Goal: Communication & Community: Share content

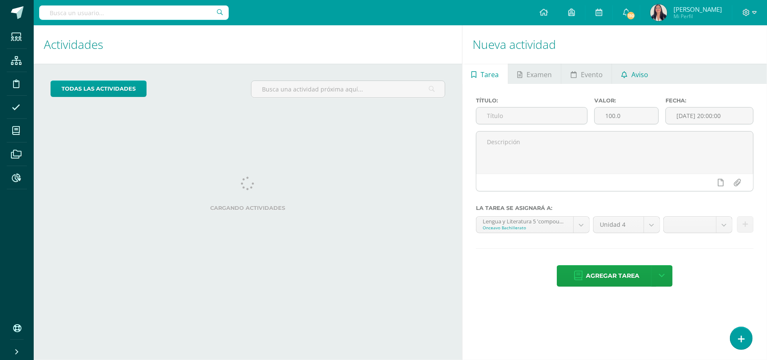
click at [630, 71] on link "Aviso" at bounding box center [634, 74] width 45 height 20
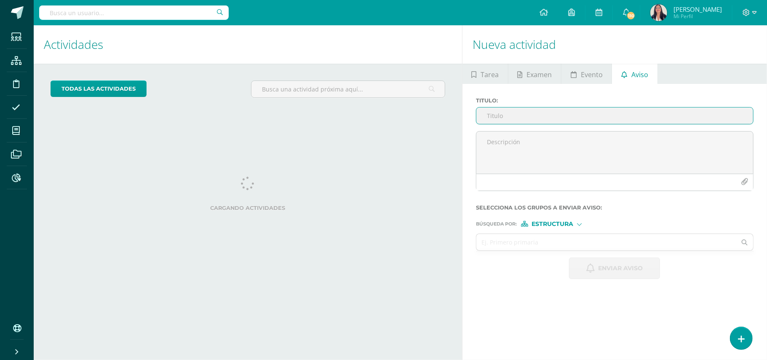
type input "B"
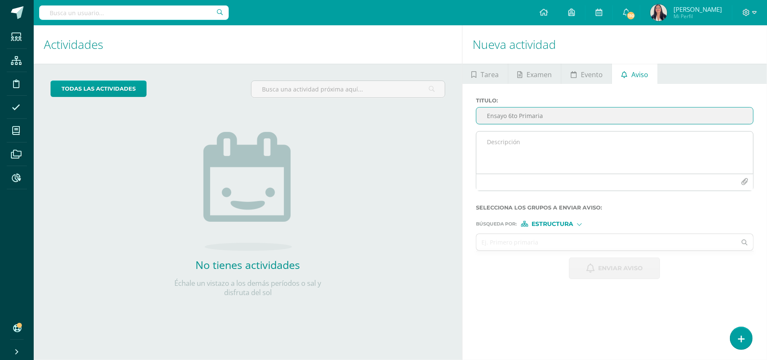
type input "Ensayo 6to Primaria"
click at [529, 140] on textarea at bounding box center [615, 152] width 277 height 42
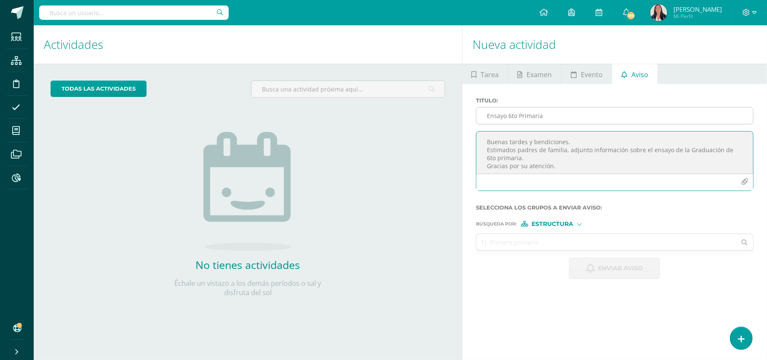
type textarea "Buenas tardes y bendiciones. Estimados padres de familia, adjunto información s…"
click at [509, 115] on input "Ensayo 6to Primaria" at bounding box center [615, 115] width 277 height 16
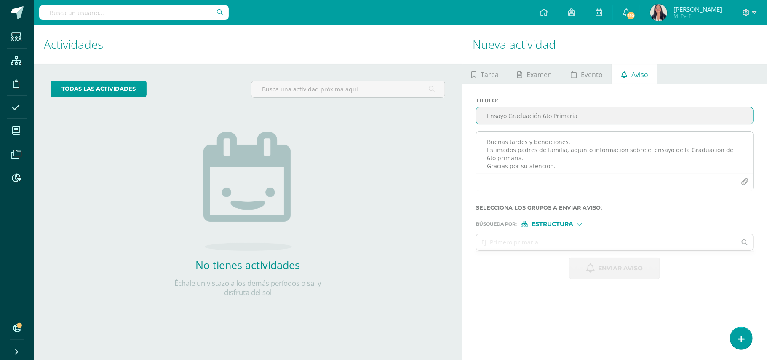
type input "Ensayo Graduación 6to Primaria"
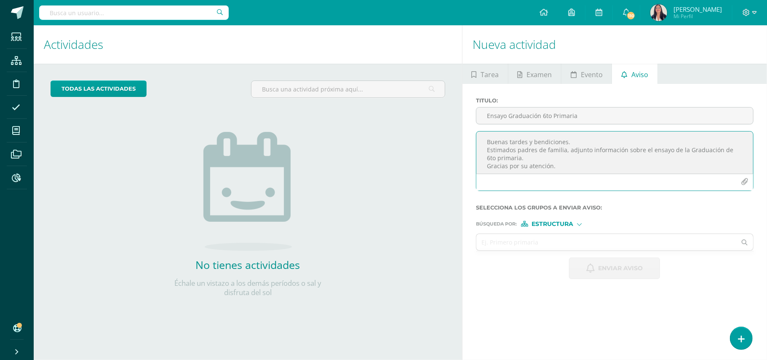
click at [743, 181] on icon "button" at bounding box center [744, 181] width 7 height 7
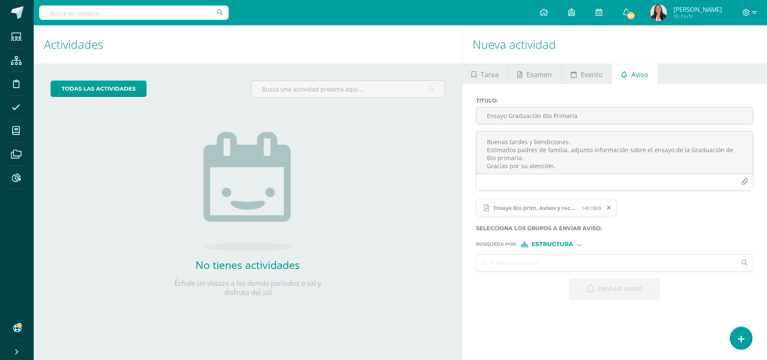
click at [534, 265] on input "text" at bounding box center [607, 263] width 260 height 16
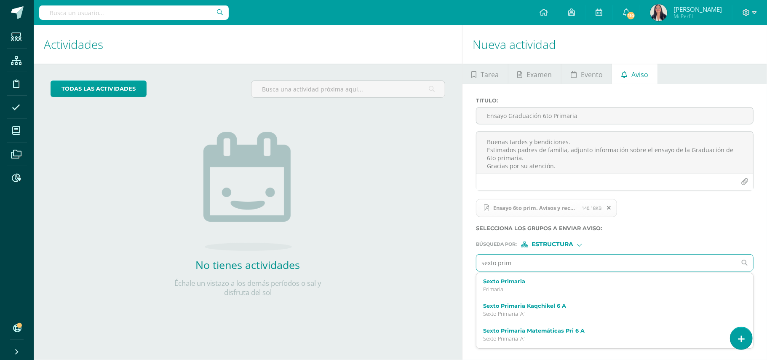
type input "sexto prima"
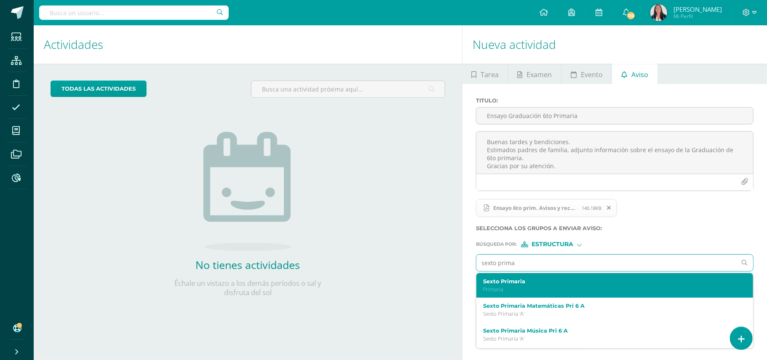
click at [498, 284] on label "Sexto Primaria" at bounding box center [609, 281] width 252 height 6
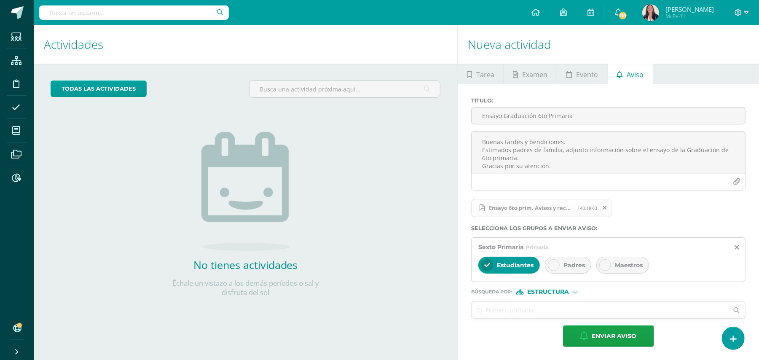
click at [553, 266] on icon at bounding box center [554, 265] width 6 height 6
click at [606, 265] on icon at bounding box center [605, 265] width 6 height 6
click at [574, 293] on div at bounding box center [574, 291] width 3 height 3
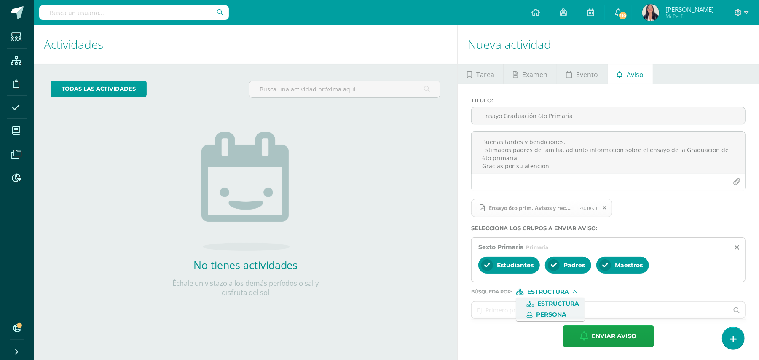
click at [558, 313] on span "Persona" at bounding box center [551, 314] width 30 height 5
click at [536, 311] on input "text" at bounding box center [600, 310] width 257 height 16
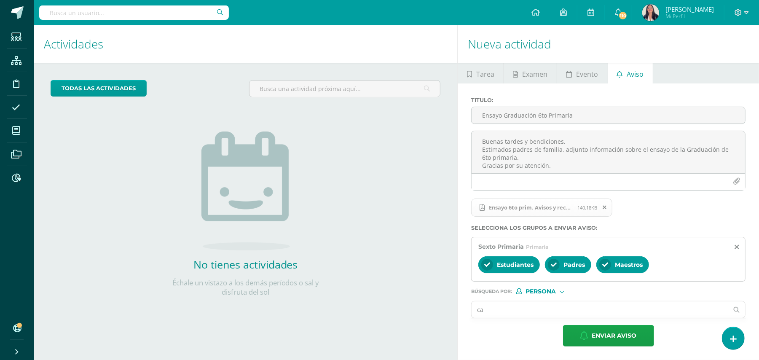
type input "c"
click at [562, 292] on div at bounding box center [561, 291] width 3 height 3
click at [549, 312] on span "Persona" at bounding box center [551, 313] width 30 height 5
click at [523, 312] on input "text" at bounding box center [600, 309] width 257 height 16
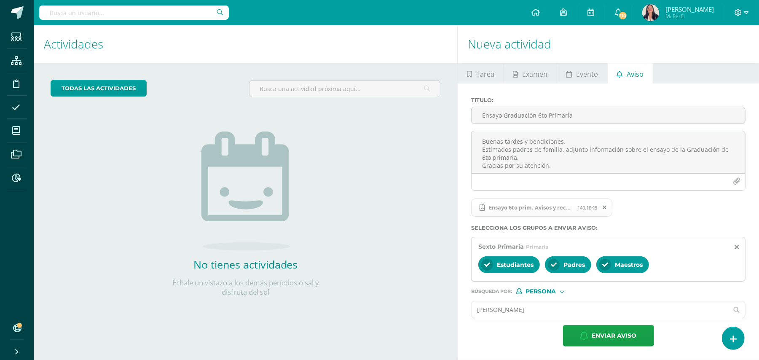
click at [513, 306] on input "[PERSON_NAME]" at bounding box center [600, 309] width 257 height 16
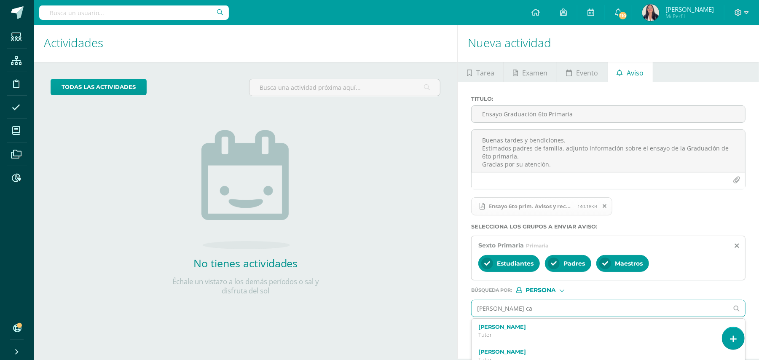
type input "[PERSON_NAME]"
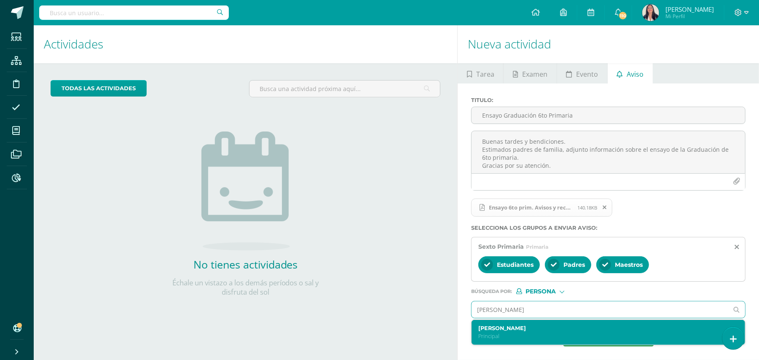
click at [499, 330] on label "[PERSON_NAME]" at bounding box center [602, 328] width 249 height 6
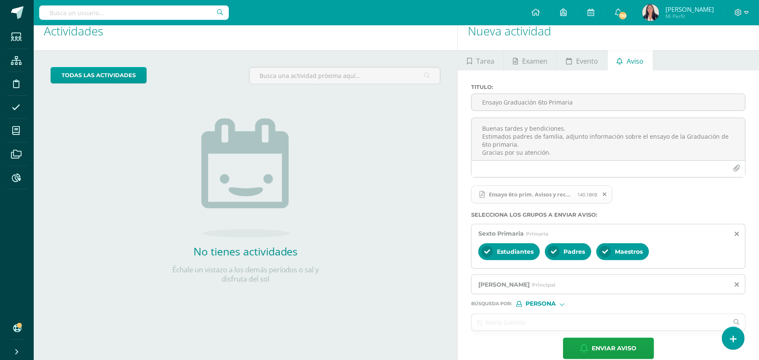
scroll to position [27, 0]
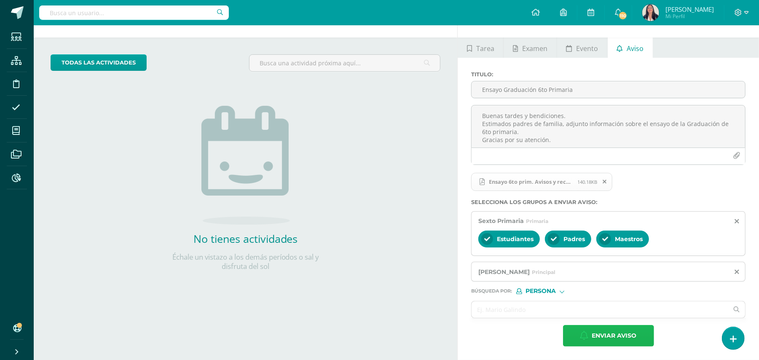
click at [612, 336] on span "Enviar aviso" at bounding box center [614, 335] width 45 height 21
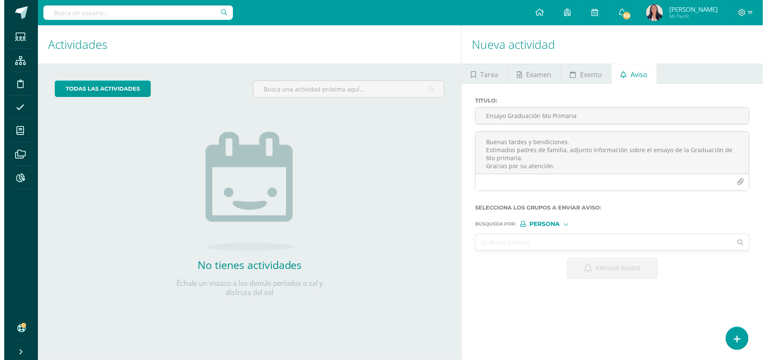
scroll to position [0, 0]
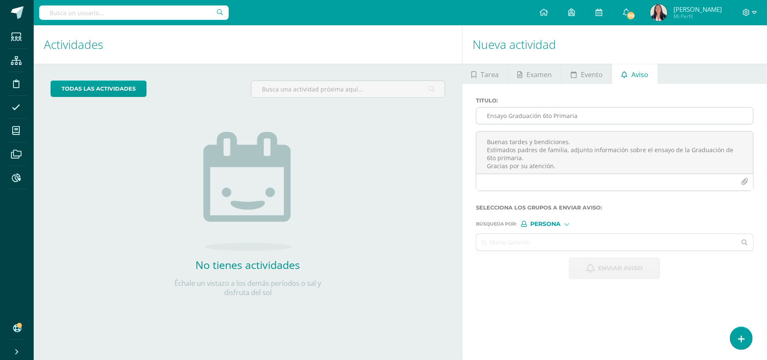
click at [509, 115] on input "Ensayo Graduación 6to Primaria" at bounding box center [615, 115] width 277 height 16
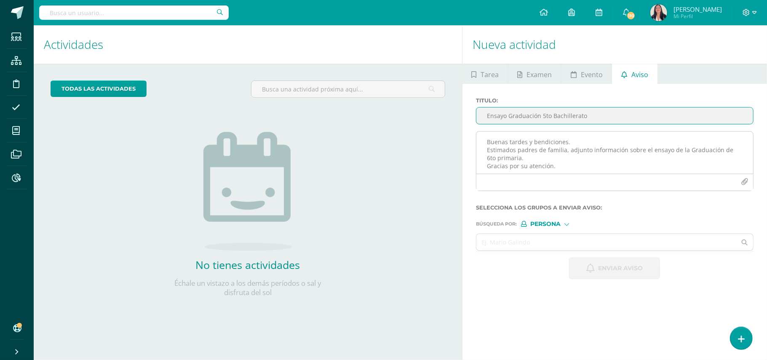
type input "Ensayo Graduación 5to Bachillerato"
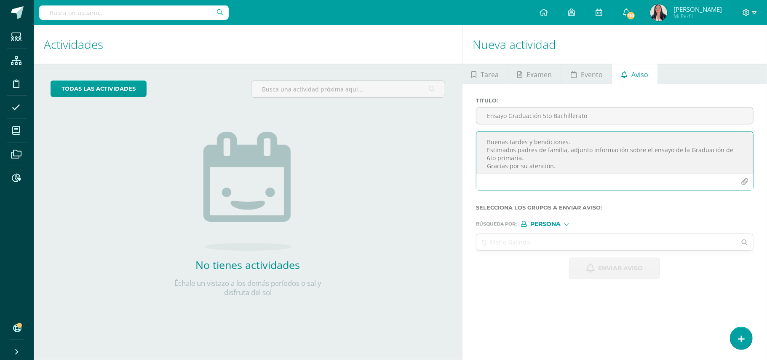
click at [525, 142] on textarea "Buenas tardes y bendiciones. Estimados padres de familia, adjunto información s…" at bounding box center [615, 152] width 277 height 42
type textarea "V"
type textarea "B"
paste textarea "Buenas tardes y bendiciones. Estimados padres de familia, adjunto información s…"
click at [491, 157] on textarea "Buenas tardes y bendiciones. Estimados padres de familia, adjunto información s…" at bounding box center [615, 152] width 277 height 42
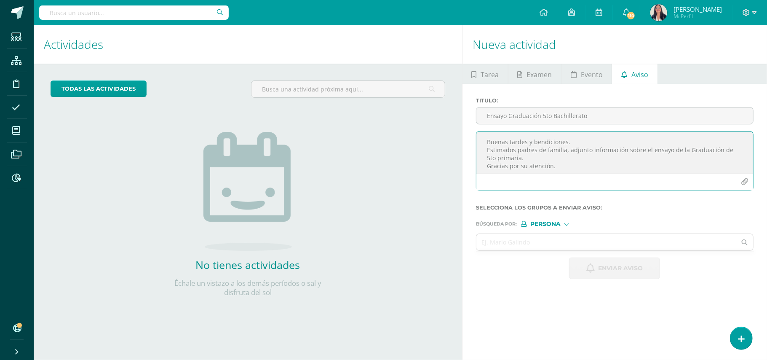
click at [520, 157] on textarea "Buenas tardes y bendiciones. Estimados padres de familia, adjunto información s…" at bounding box center [615, 152] width 277 height 42
click at [540, 157] on textarea "Buenas tardes y bendiciones. Estimados padres de familia, adjunto información s…" at bounding box center [615, 152] width 277 height 42
click at [683, 149] on textarea "Buenas tardes y bendiciones. Estimados padres de familia, adjunto información s…" at bounding box center [615, 152] width 277 height 42
type textarea "Buenas tardes y bendiciones. Estimados padres de familia, adjunto información s…"
click at [743, 183] on icon "button" at bounding box center [744, 181] width 7 height 7
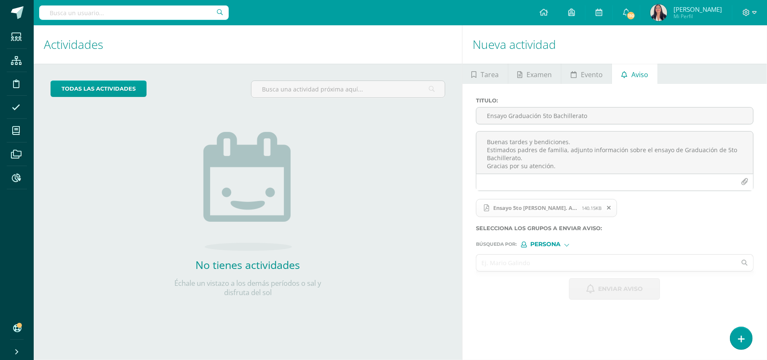
click at [523, 260] on input "text" at bounding box center [607, 263] width 260 height 16
type input "[PERSON_NAME]"
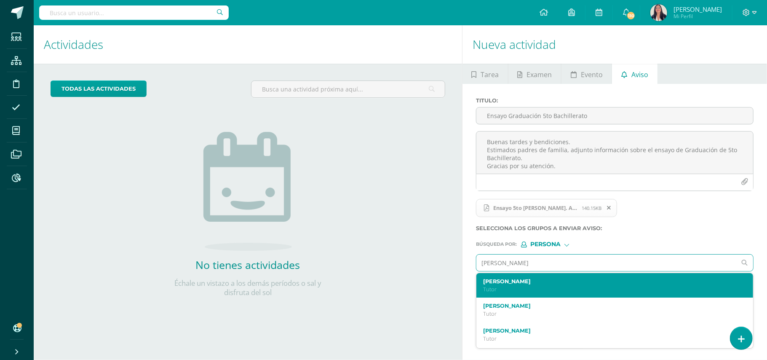
click at [505, 284] on label "[PERSON_NAME]" at bounding box center [609, 281] width 252 height 6
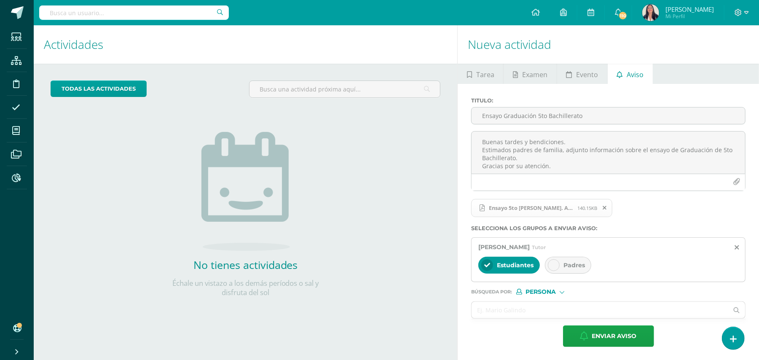
click at [553, 265] on icon at bounding box center [554, 265] width 6 height 6
click at [484, 265] on div at bounding box center [487, 265] width 12 height 12
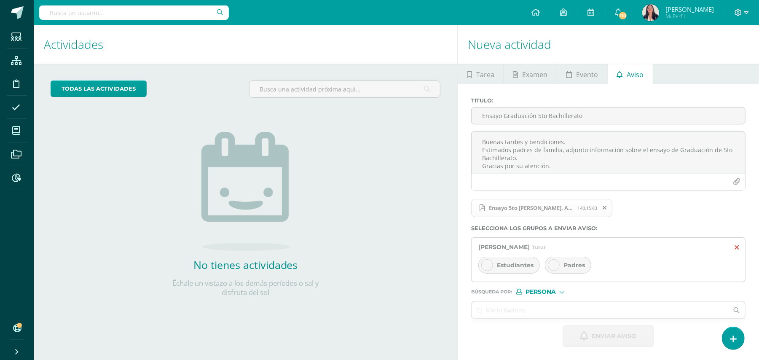
click at [737, 247] on icon at bounding box center [737, 247] width 4 height 7
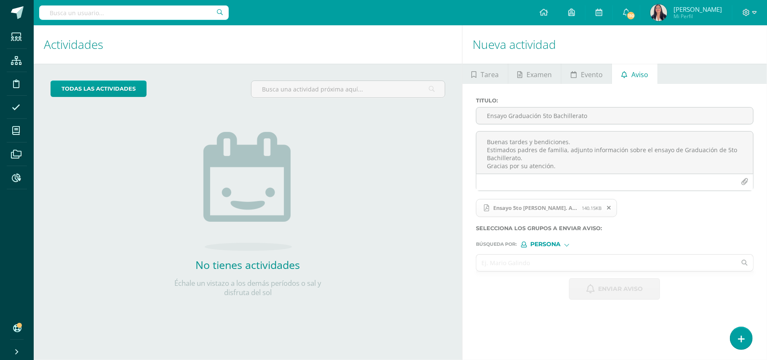
click at [512, 263] on input "text" at bounding box center [607, 263] width 260 height 16
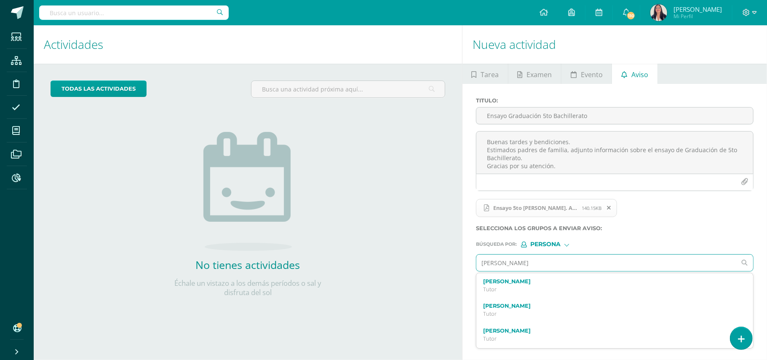
type input "[PERSON_NAME]"
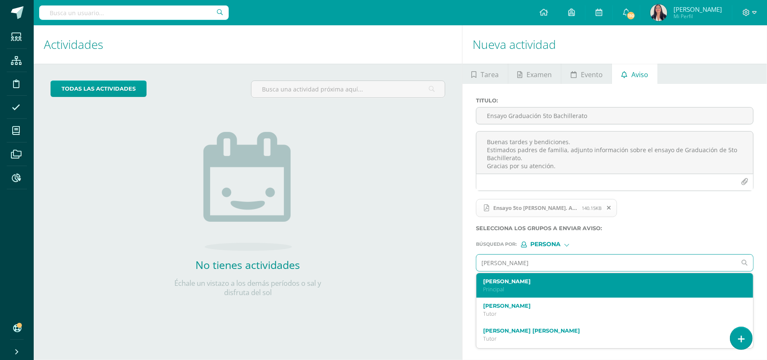
click at [501, 284] on label "[PERSON_NAME]" at bounding box center [609, 281] width 252 height 6
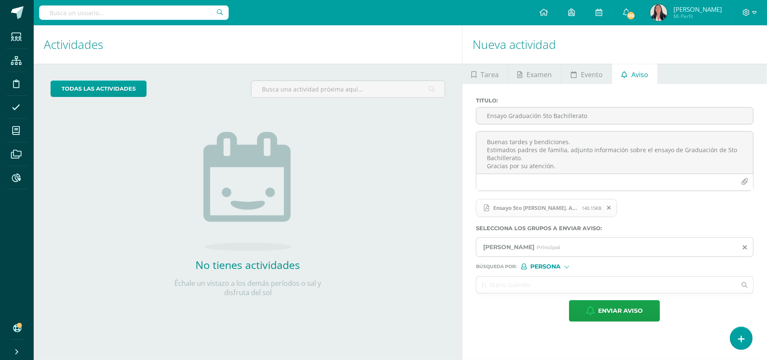
click at [567, 268] on div at bounding box center [567, 266] width 5 height 5
click at [563, 276] on span "Estructura" at bounding box center [563, 278] width 42 height 5
click at [560, 284] on input "text" at bounding box center [607, 284] width 260 height 16
type input "5"
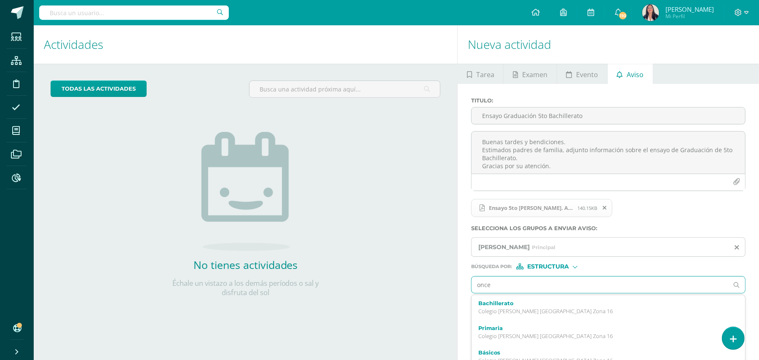
type input "oncea"
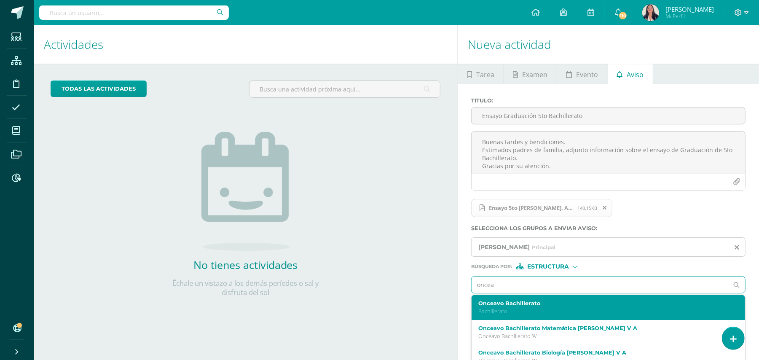
click at [503, 306] on label "Onceavo Bachillerato" at bounding box center [602, 303] width 249 height 6
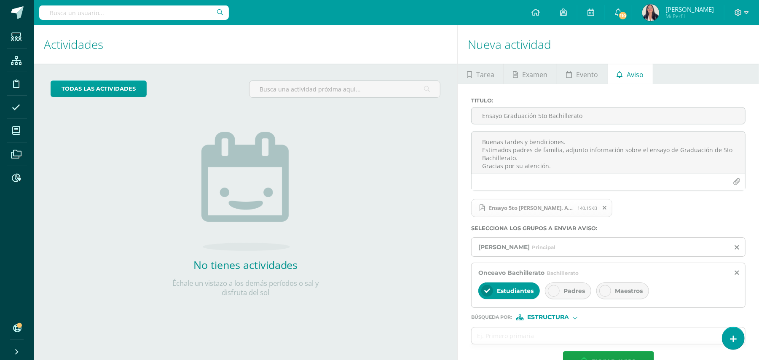
click at [554, 292] on icon at bounding box center [554, 291] width 6 height 6
click at [607, 291] on icon at bounding box center [605, 291] width 6 height 6
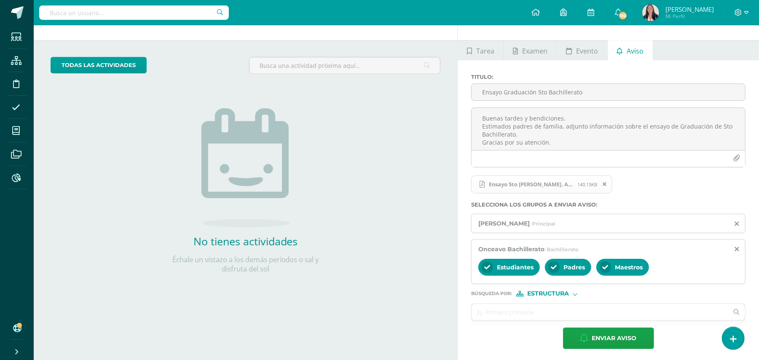
scroll to position [27, 0]
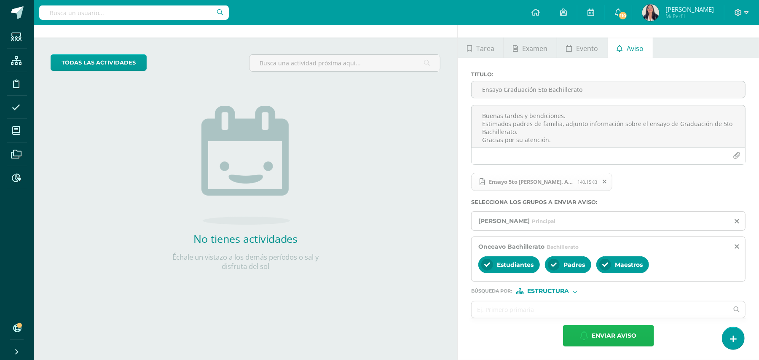
click at [611, 336] on span "Enviar aviso" at bounding box center [614, 335] width 45 height 21
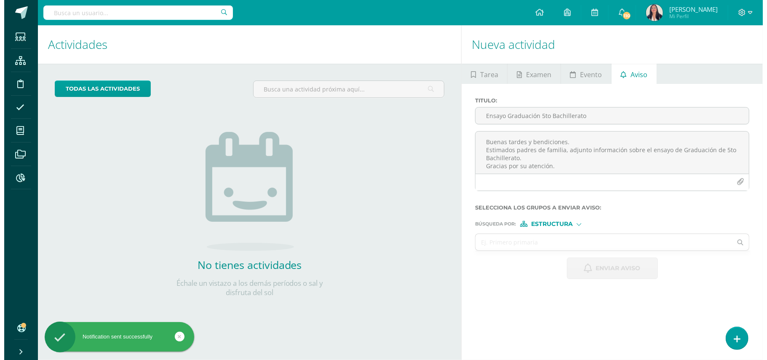
scroll to position [0, 0]
